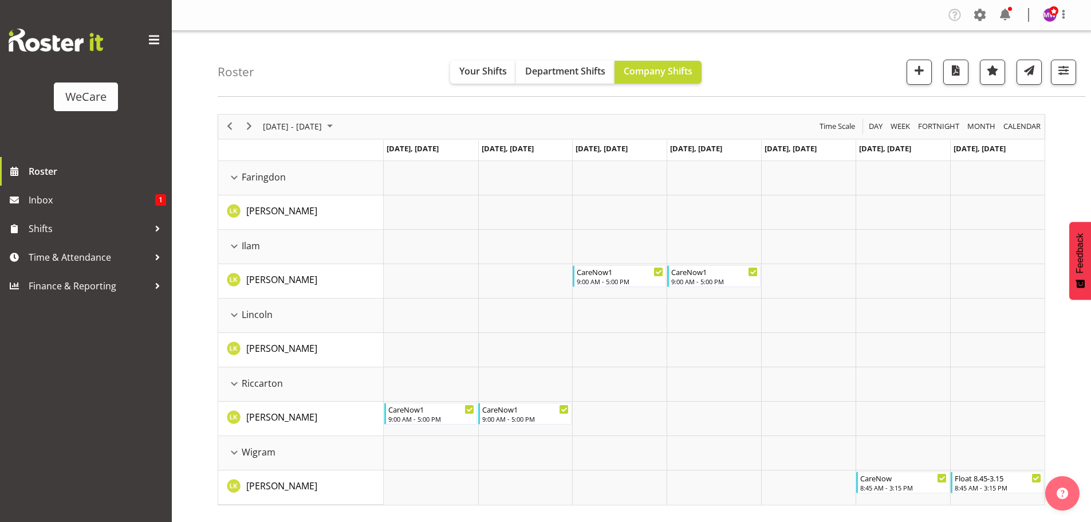
select select "location"
click at [1070, 63] on span "button" at bounding box center [1063, 70] width 15 height 15
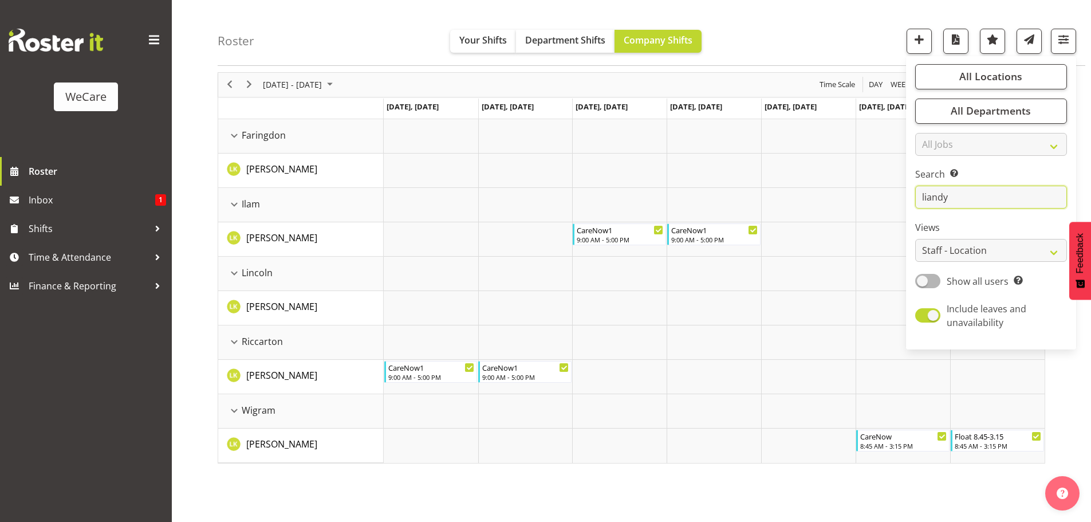
click at [964, 199] on input "liandy" at bounding box center [991, 197] width 152 height 23
type input "l"
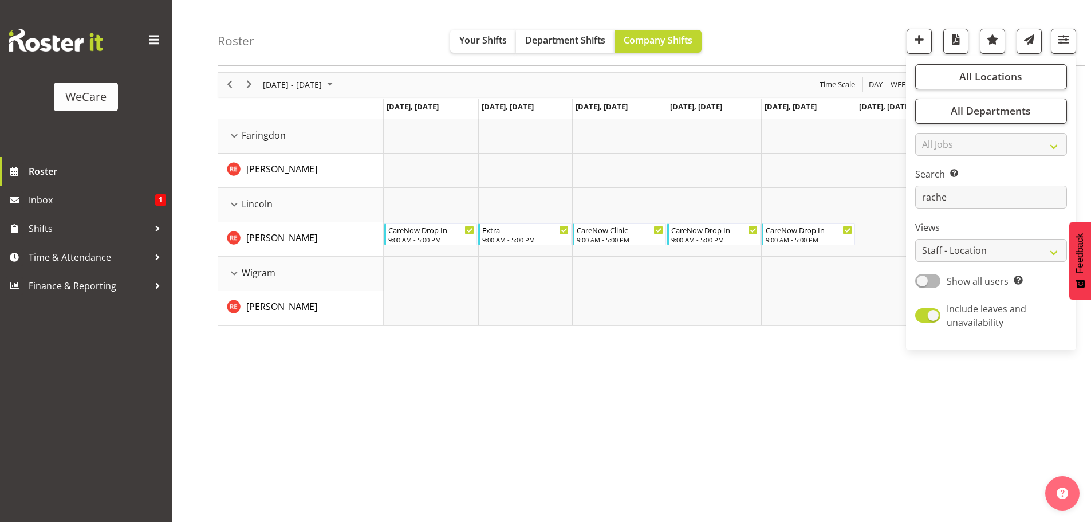
drag, startPoint x: 427, startPoint y: 371, endPoint x: 419, endPoint y: 356, distance: 16.6
click at [426, 371] on div "[DATE] - [DATE] [DATE] Day Week Fortnight Month calendar Month Agenda Time Scal…" at bounding box center [654, 293] width 873 height 458
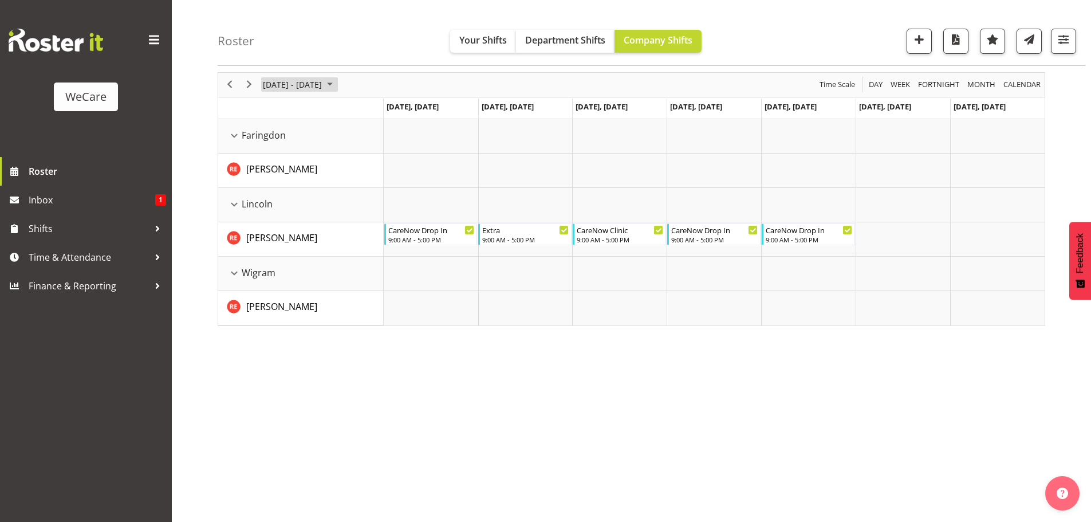
click at [293, 81] on span "[DATE] - [DATE]" at bounding box center [292, 84] width 61 height 14
click at [346, 149] on span "1" at bounding box center [348, 152] width 17 height 17
click at [307, 80] on span "[DATE] - [DATE]" at bounding box center [292, 84] width 61 height 14
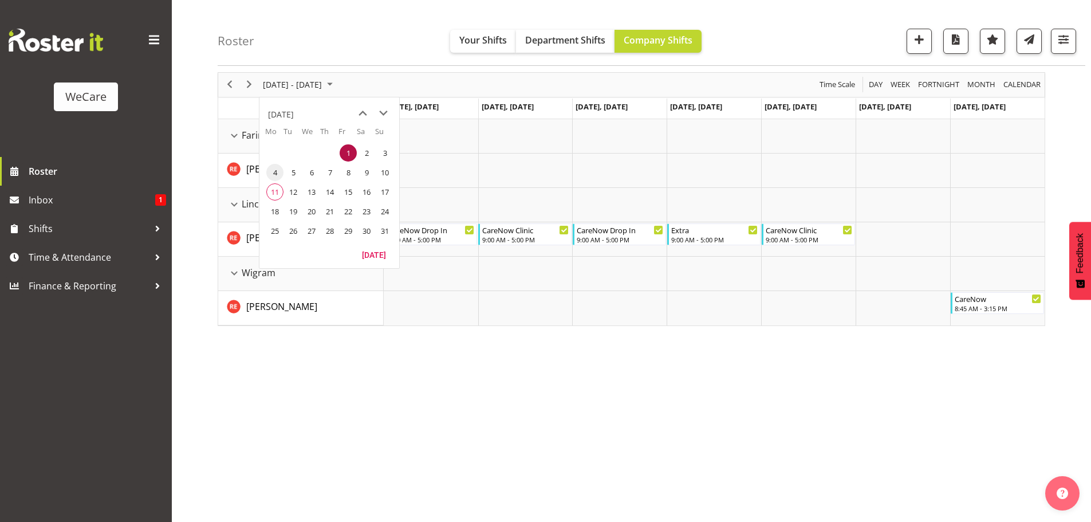
click at [281, 175] on span "4" at bounding box center [274, 172] width 17 height 17
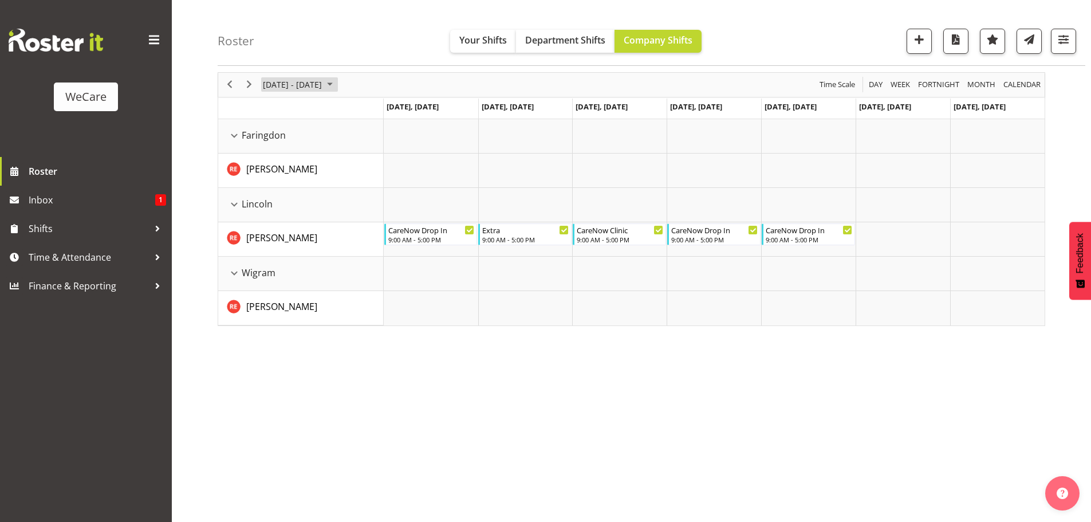
click at [286, 81] on span "[DATE] - [DATE]" at bounding box center [292, 84] width 61 height 14
click at [362, 114] on span "previous month" at bounding box center [363, 113] width 20 height 21
click at [277, 215] on span "18" at bounding box center [274, 211] width 17 height 17
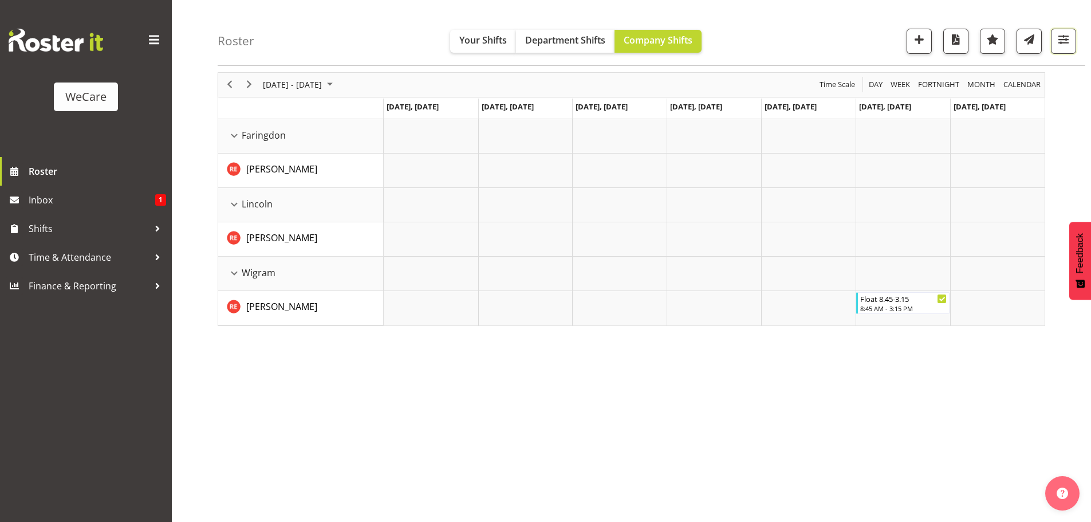
drag, startPoint x: 1059, startPoint y: 45, endPoint x: 1001, endPoint y: 97, distance: 78.3
click at [1060, 45] on span "button" at bounding box center [1063, 39] width 15 height 15
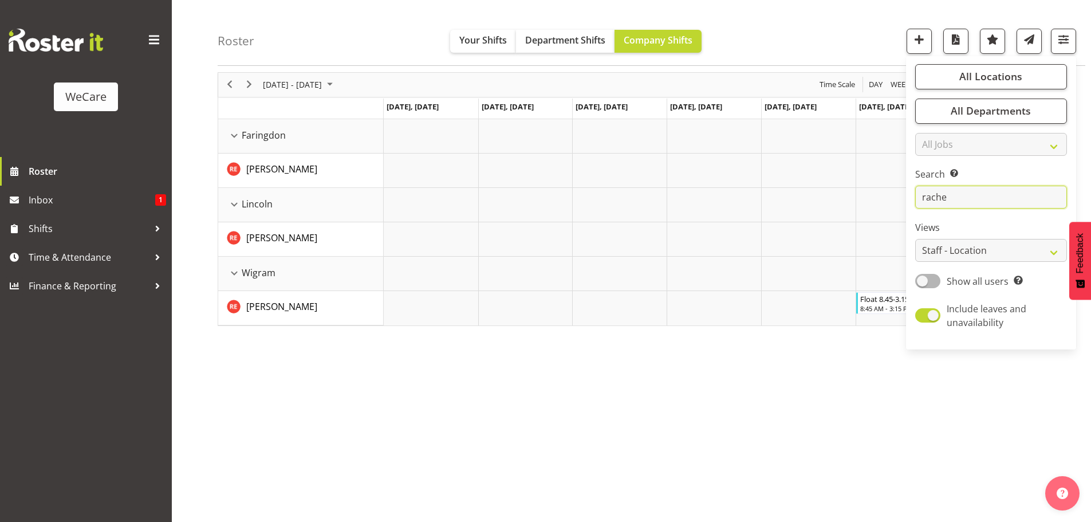
click at [966, 199] on input "rache" at bounding box center [991, 197] width 152 height 23
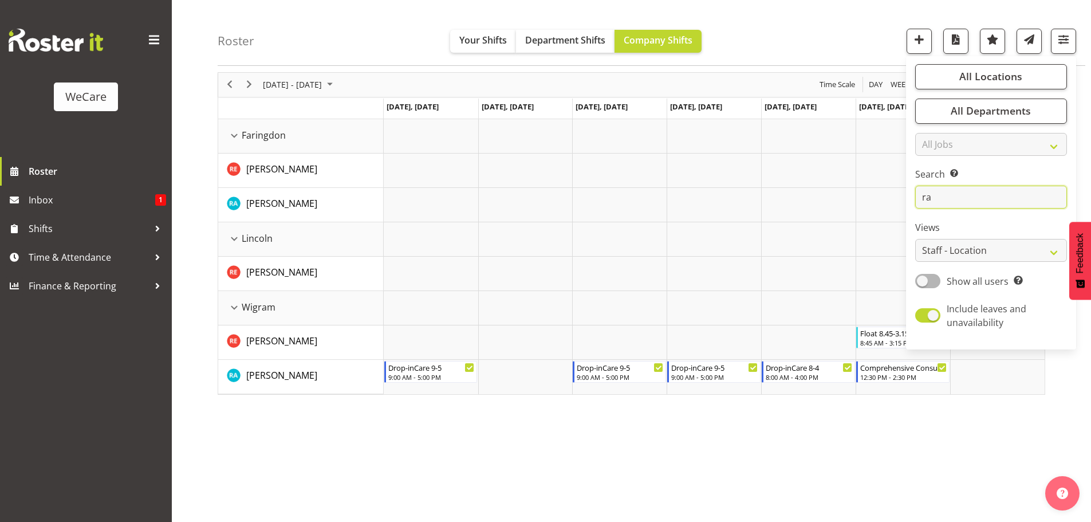
type input "r"
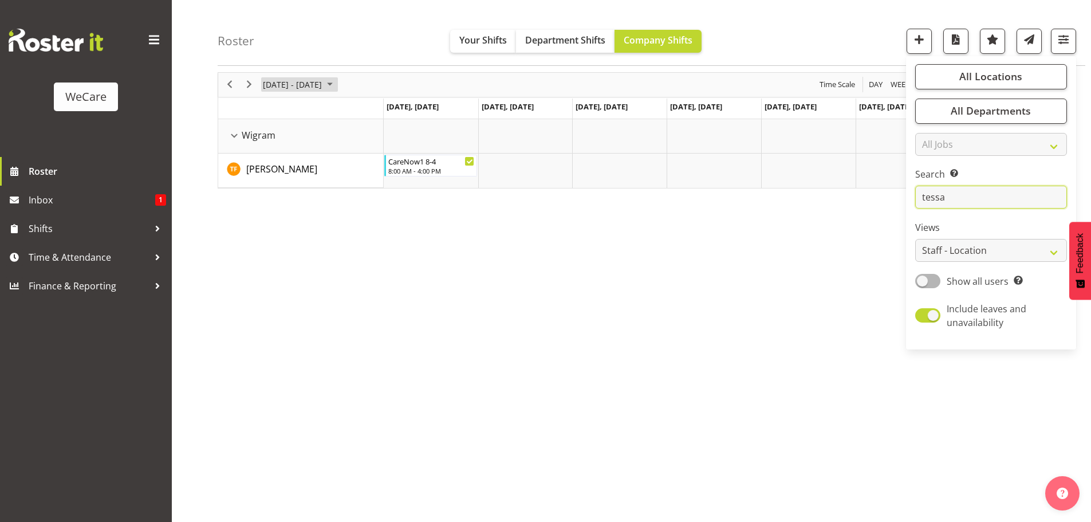
type input "tessa"
click at [302, 89] on span "[DATE] - [DATE]" at bounding box center [292, 84] width 61 height 14
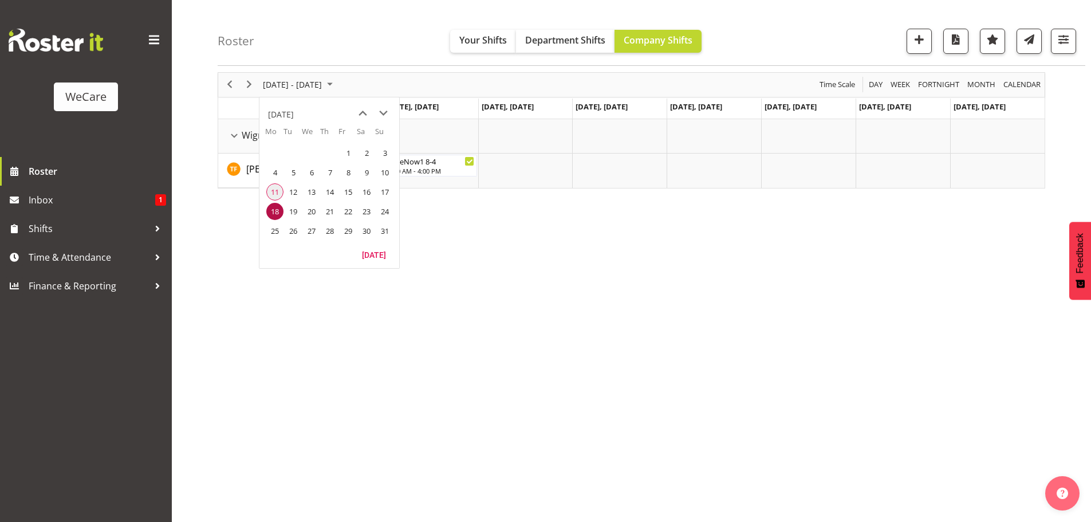
click at [275, 190] on span "11" at bounding box center [274, 191] width 17 height 17
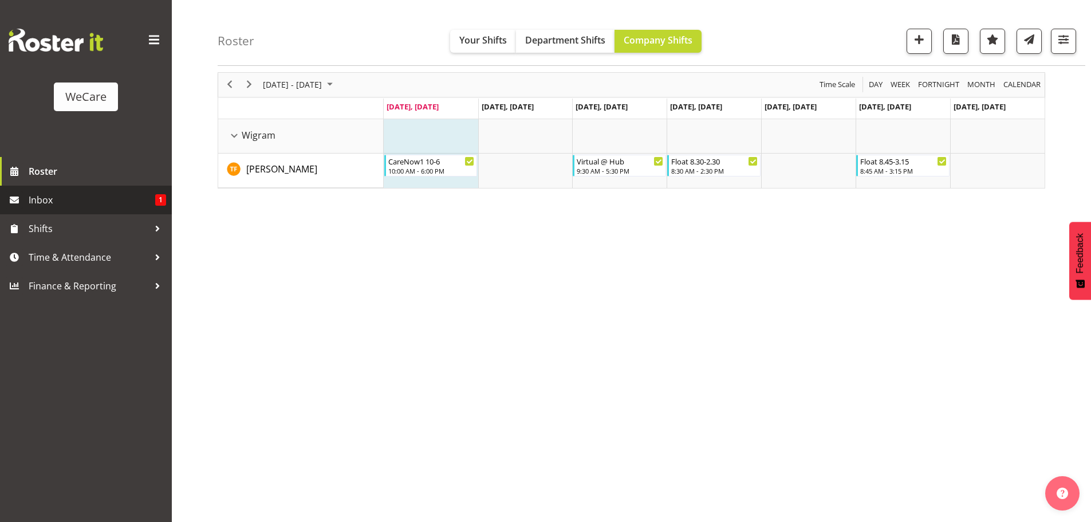
click at [103, 202] on span "Inbox" at bounding box center [92, 199] width 127 height 17
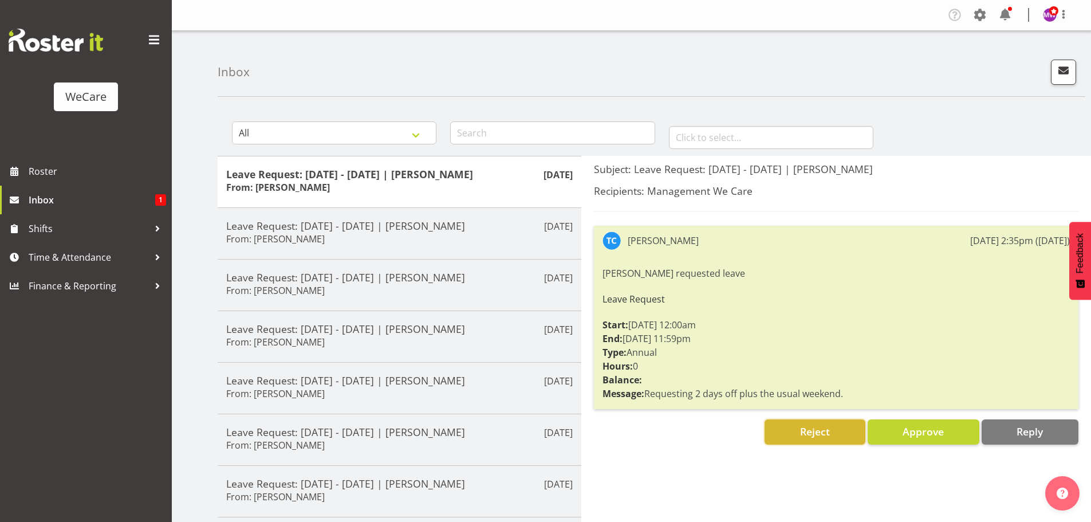
click at [837, 431] on button "Reject" at bounding box center [815, 431] width 100 height 25
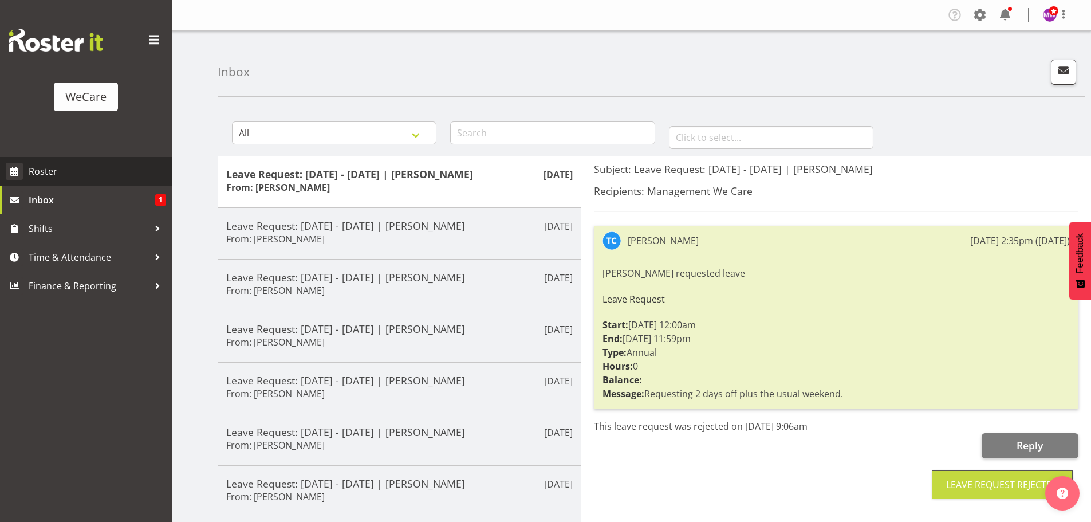
click at [33, 180] on span "Roster" at bounding box center [97, 171] width 137 height 17
